Goal: Use online tool/utility: Utilize a website feature to perform a specific function

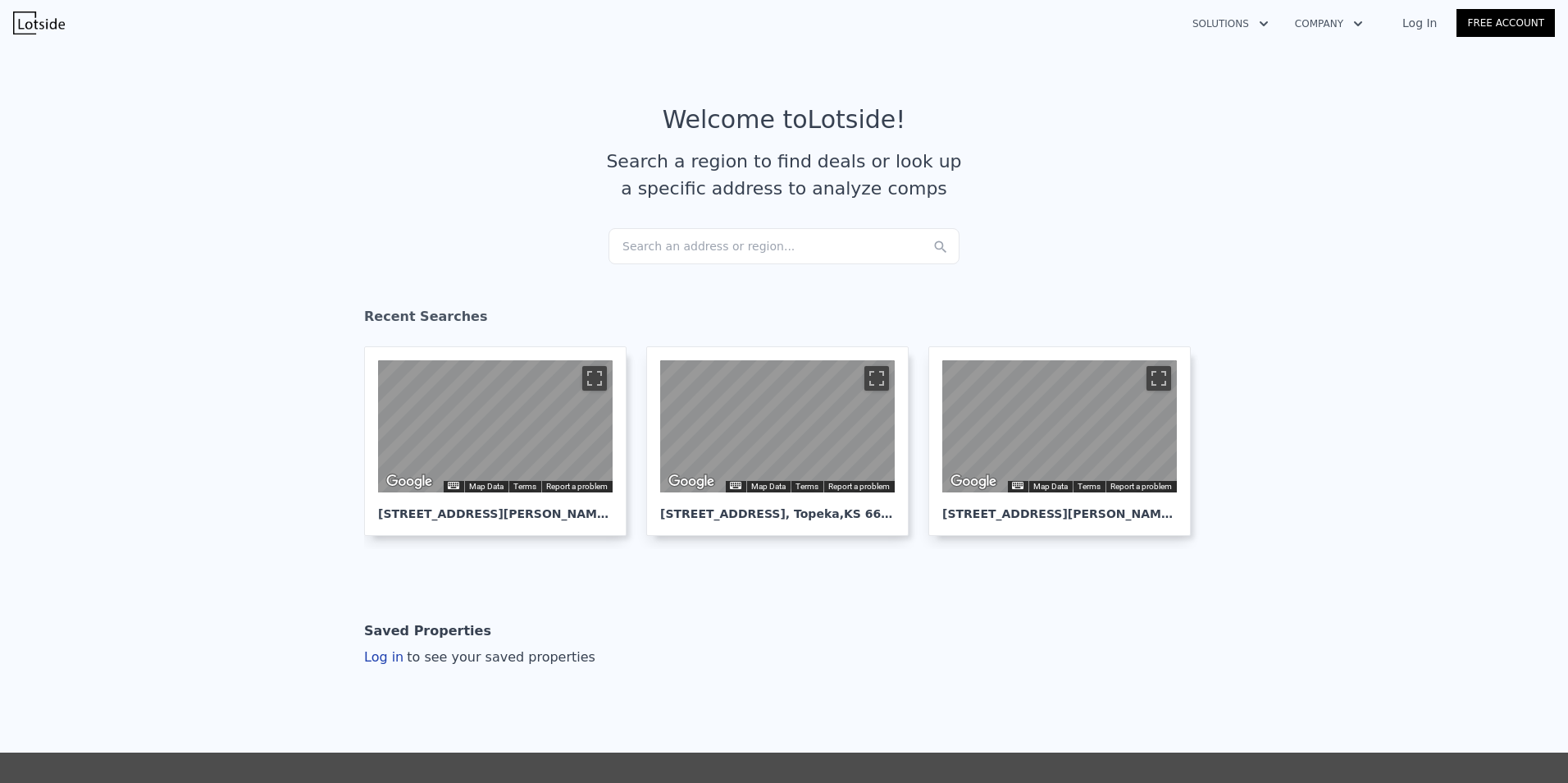
click at [744, 252] on div "Search an address or region..." at bounding box center [784, 246] width 351 height 36
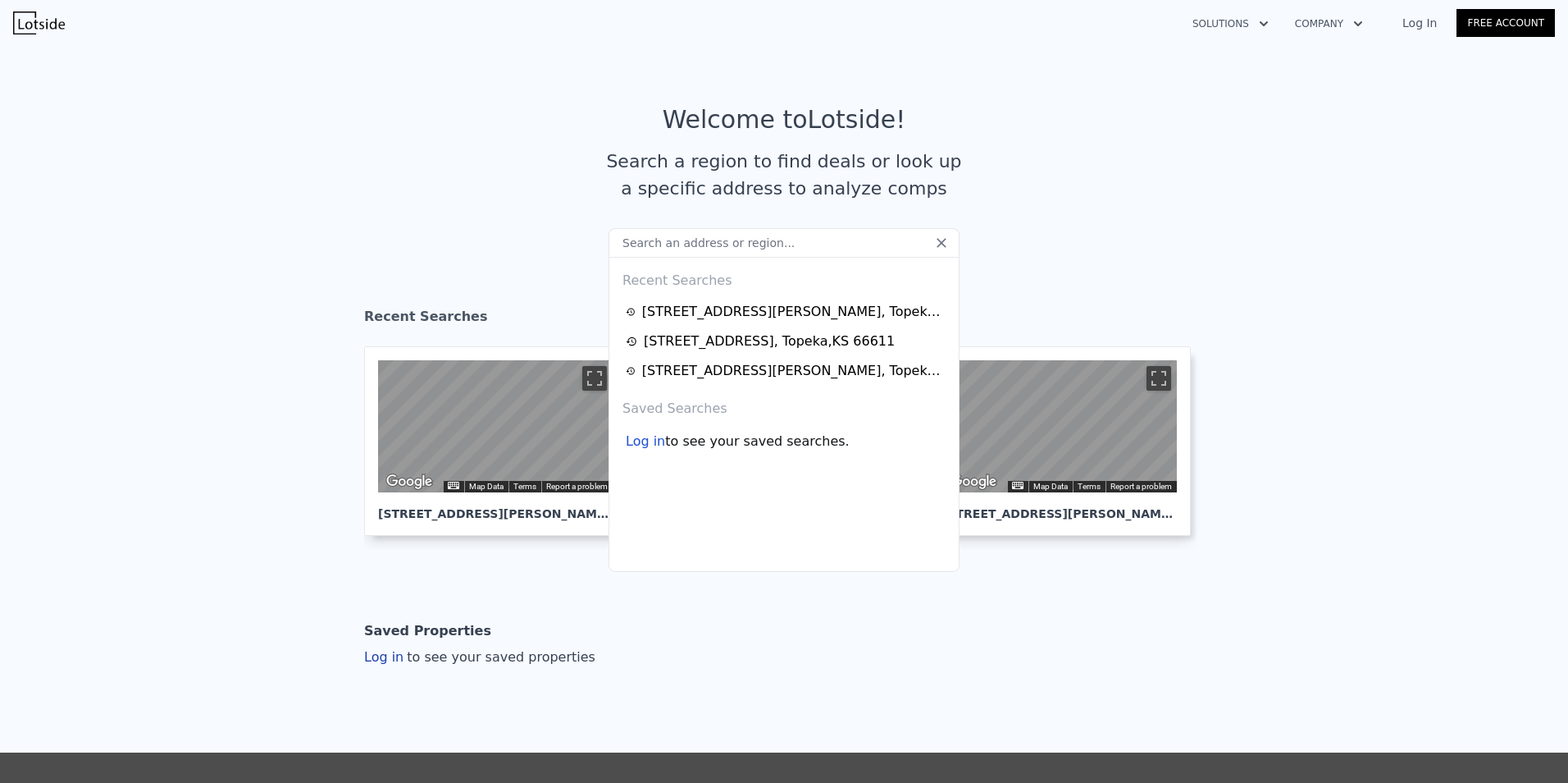
click at [739, 243] on input "text" at bounding box center [784, 243] width 351 height 30
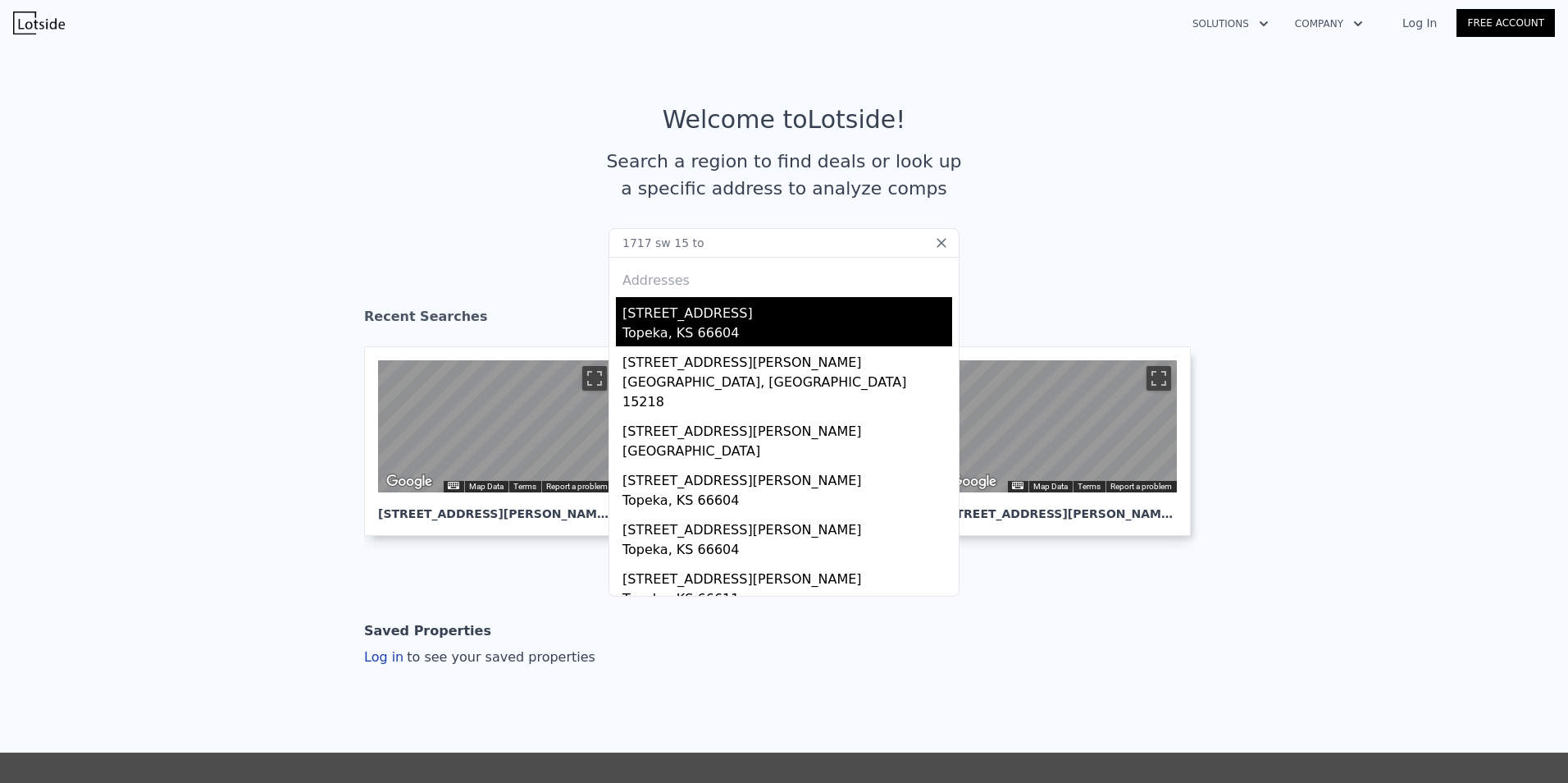
type input "1717 sw 15 to"
click at [716, 317] on div "[STREET_ADDRESS]" at bounding box center [787, 310] width 329 height 26
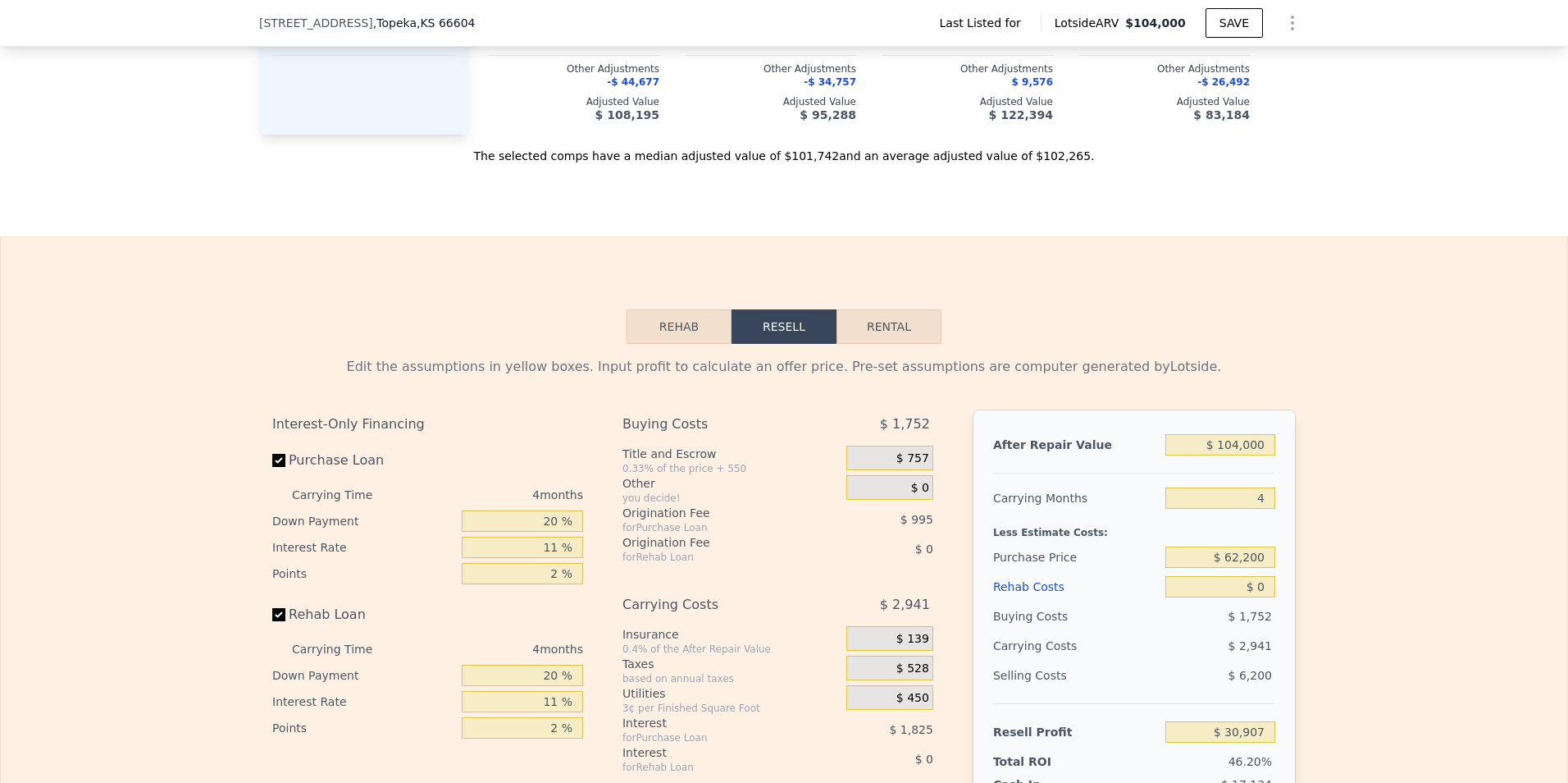
scroll to position [1882, 0]
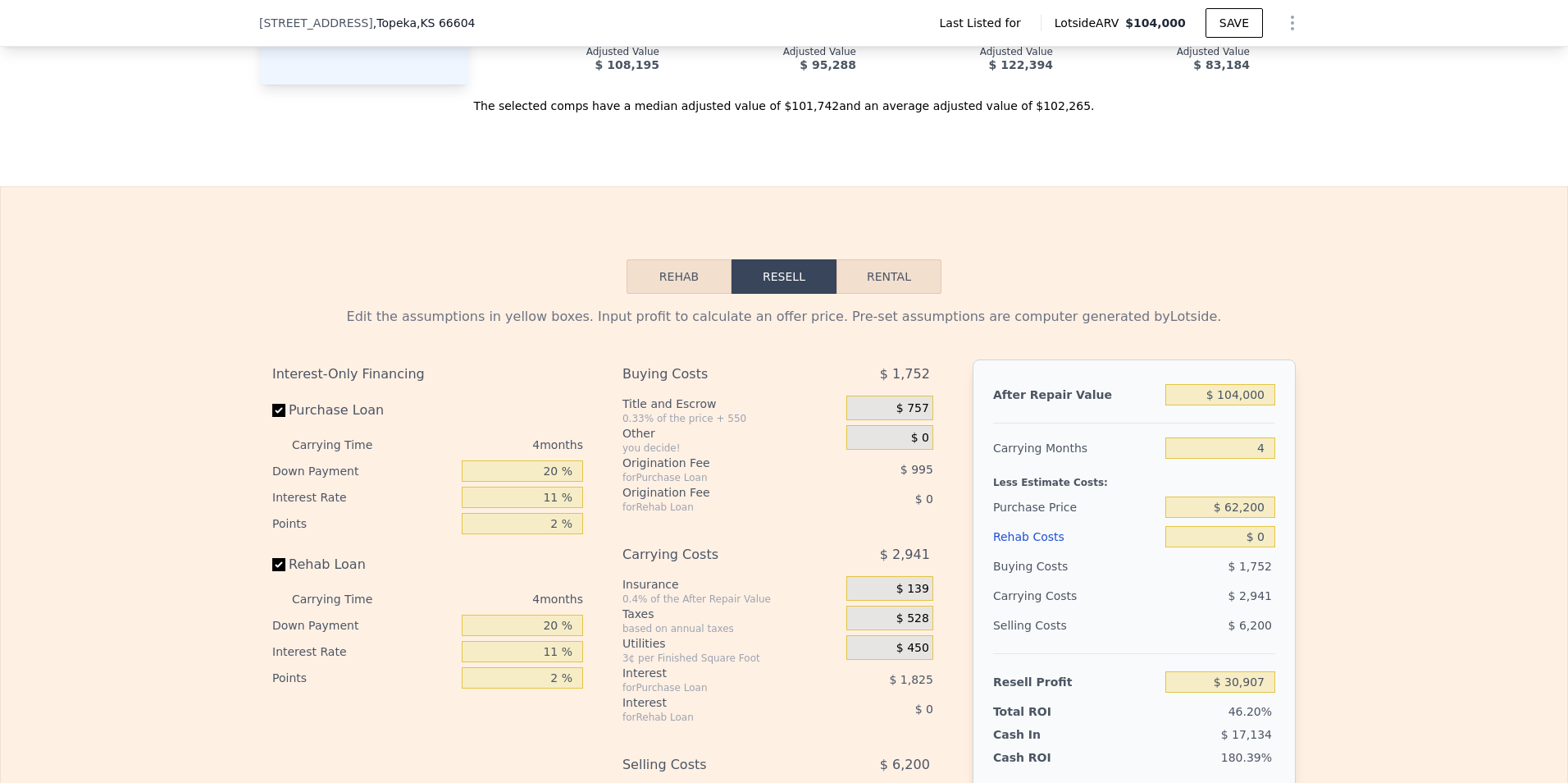
click at [878, 280] on button "Rental" at bounding box center [889, 276] width 105 height 35
select select "30"
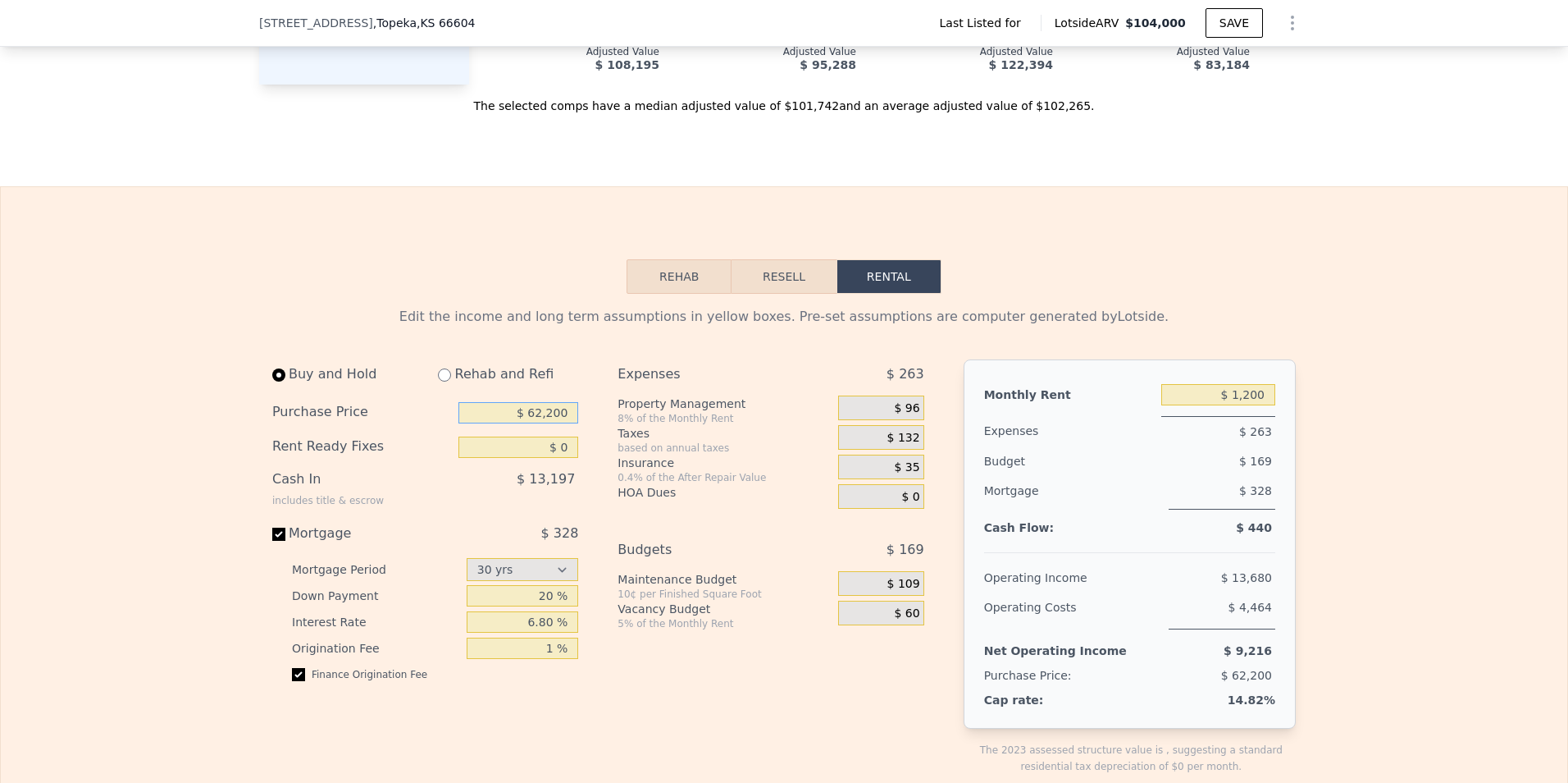
click at [533, 421] on input "$ 62,200" at bounding box center [518, 412] width 120 height 21
type input "$ 1"
type input "$ 89,000"
